Goal: Communication & Community: Participate in discussion

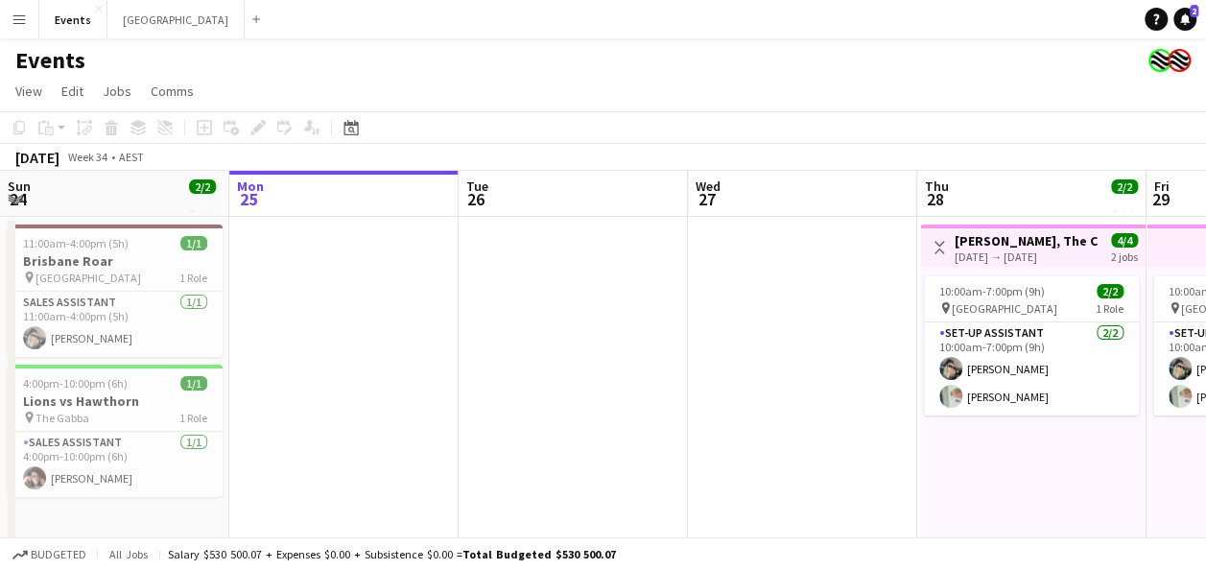
click at [22, 27] on button "Menu" at bounding box center [19, 19] width 38 height 38
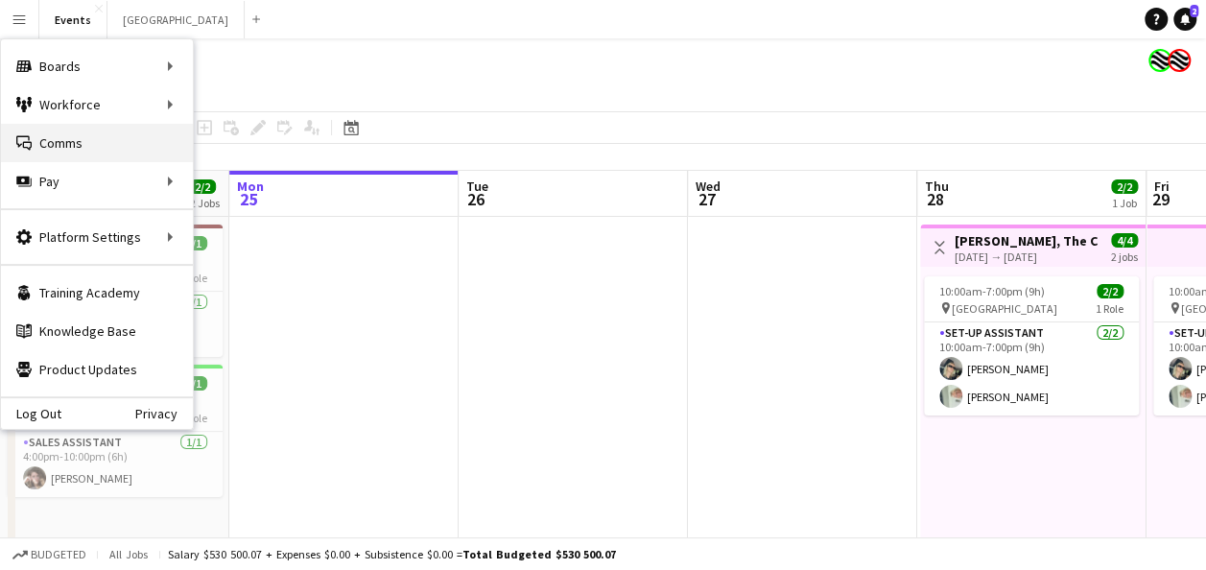
click at [118, 131] on link "Comms Comms" at bounding box center [97, 143] width 192 height 38
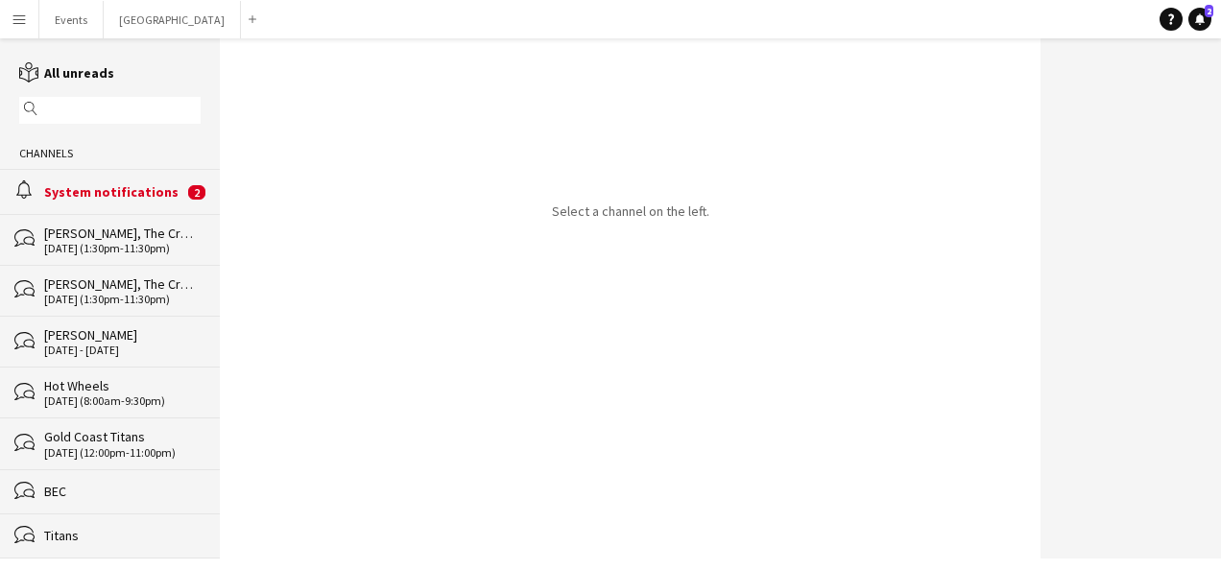
click at [113, 186] on div "System notifications" at bounding box center [113, 191] width 139 height 17
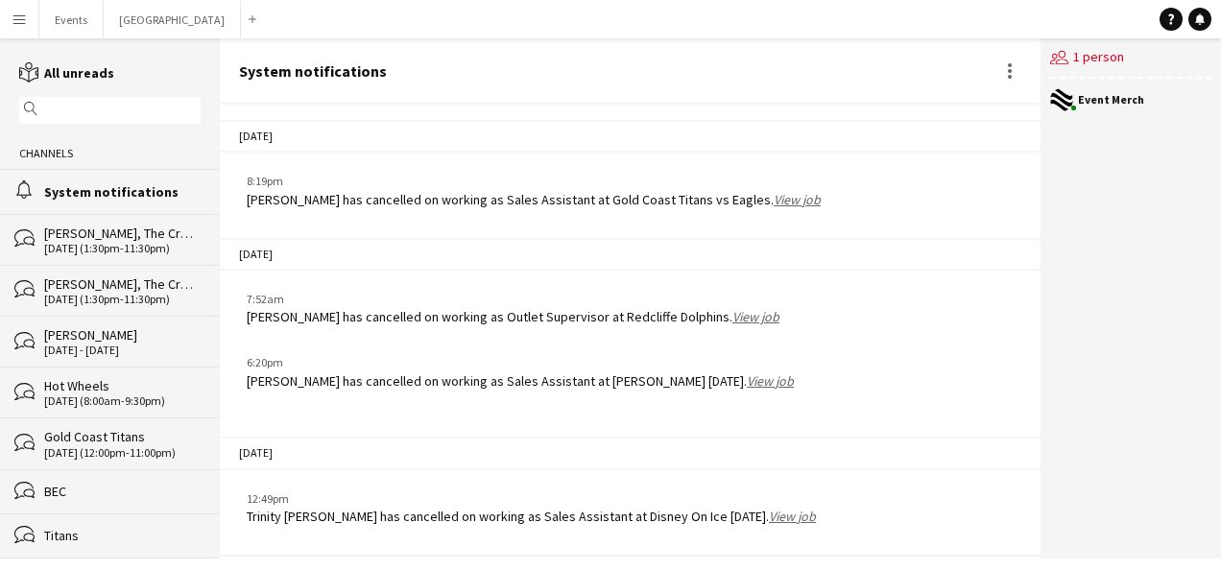
scroll to position [2921, 0]
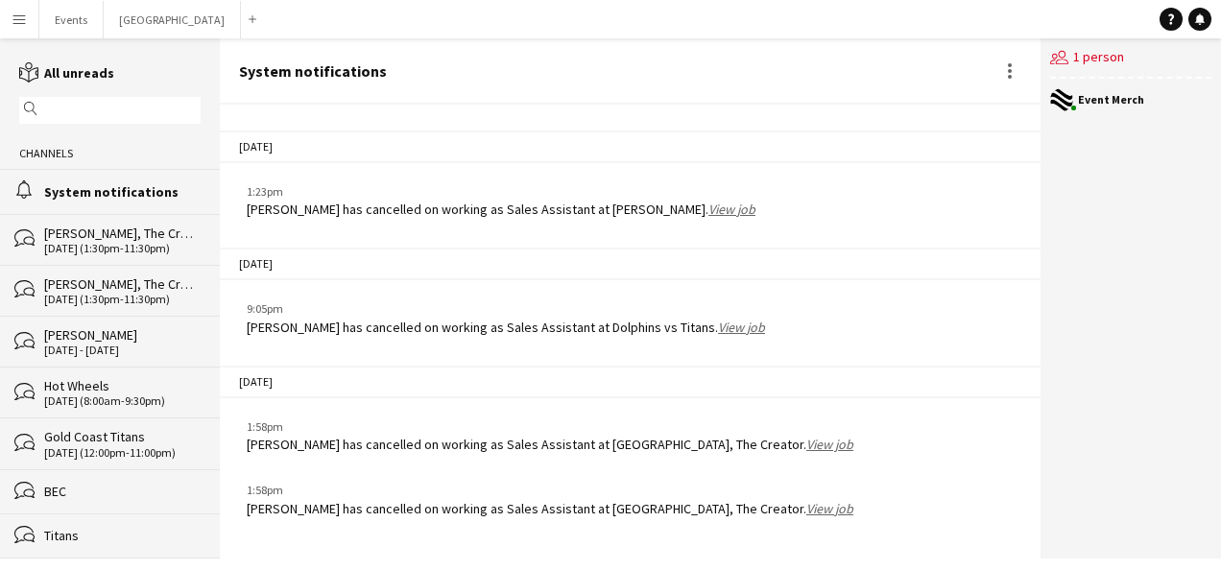
click at [125, 391] on div "Hot Wheels" at bounding box center [122, 385] width 156 height 17
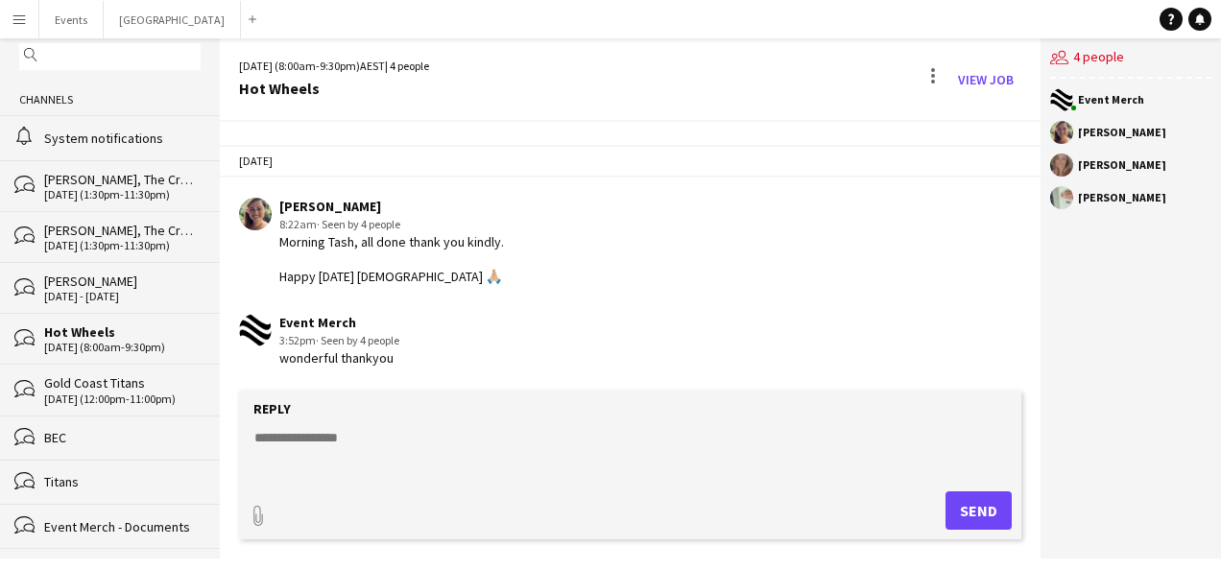
scroll to position [96, 0]
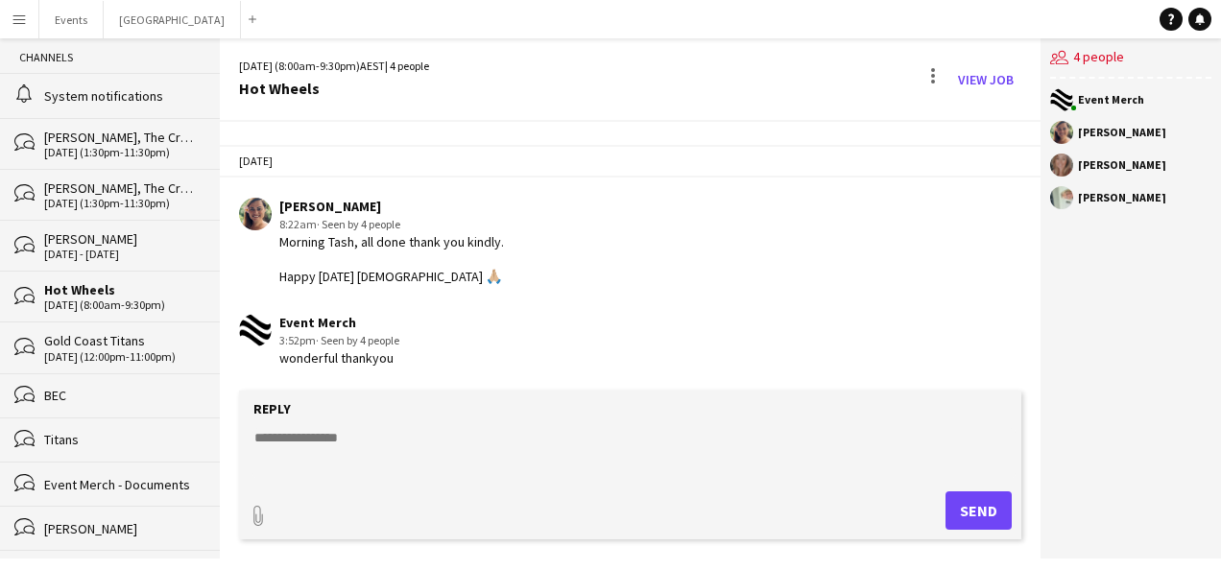
click at [86, 382] on div "bubbles BEC" at bounding box center [110, 395] width 220 height 44
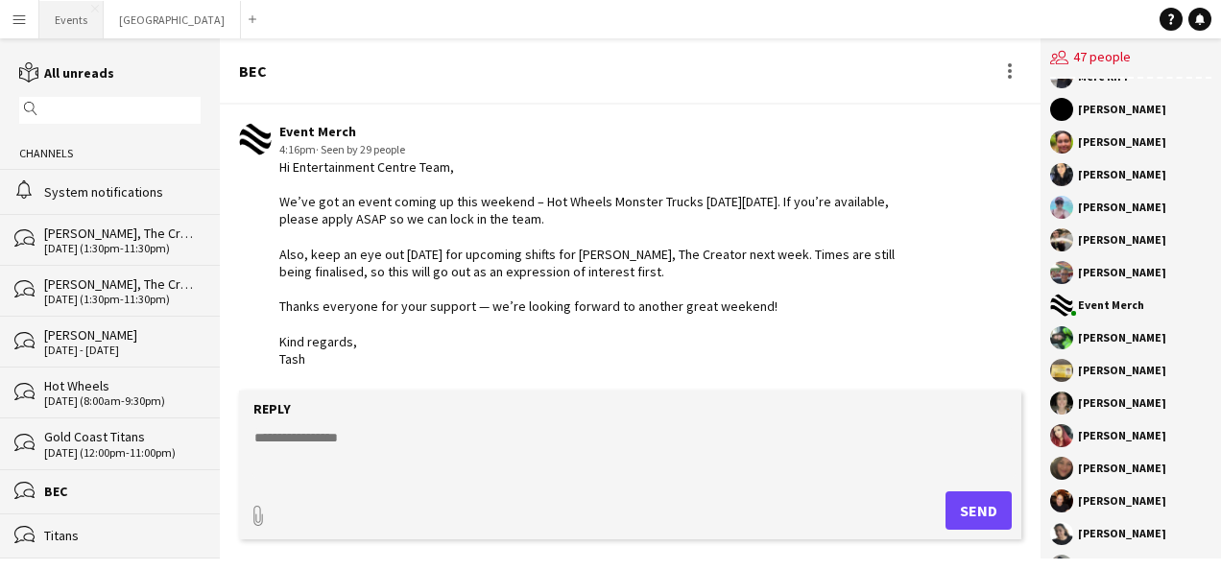
click at [73, 16] on button "Events Close" at bounding box center [71, 19] width 64 height 37
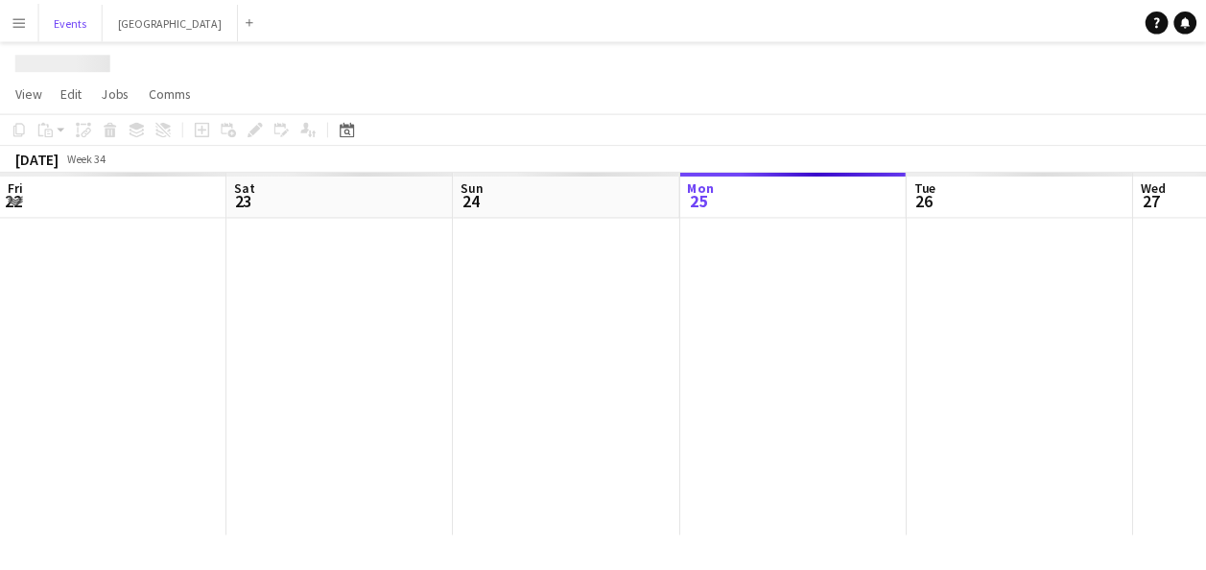
scroll to position [0, 459]
